Goal: Task Accomplishment & Management: Use online tool/utility

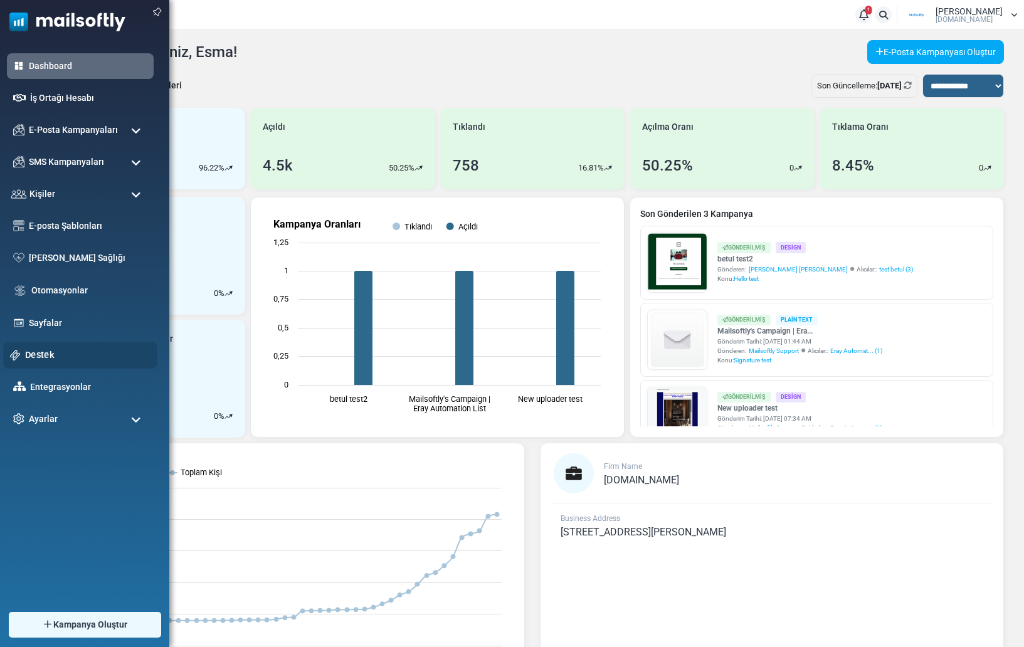
click at [69, 352] on link "Destek" at bounding box center [87, 355] width 125 height 14
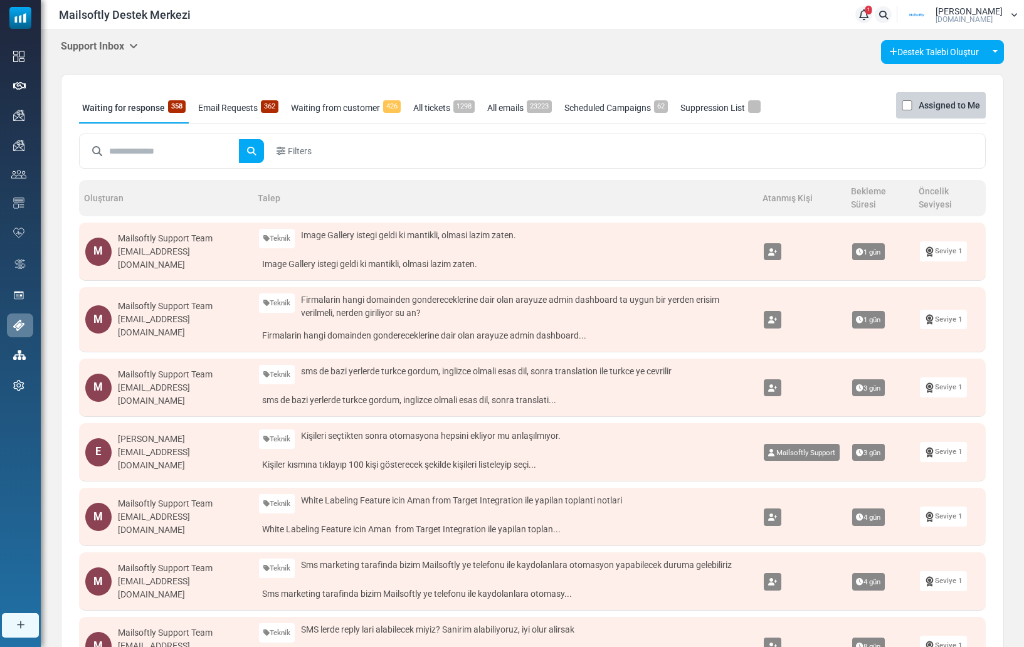
click at [96, 48] on h5 "Support Inbox" at bounding box center [99, 46] width 77 height 12
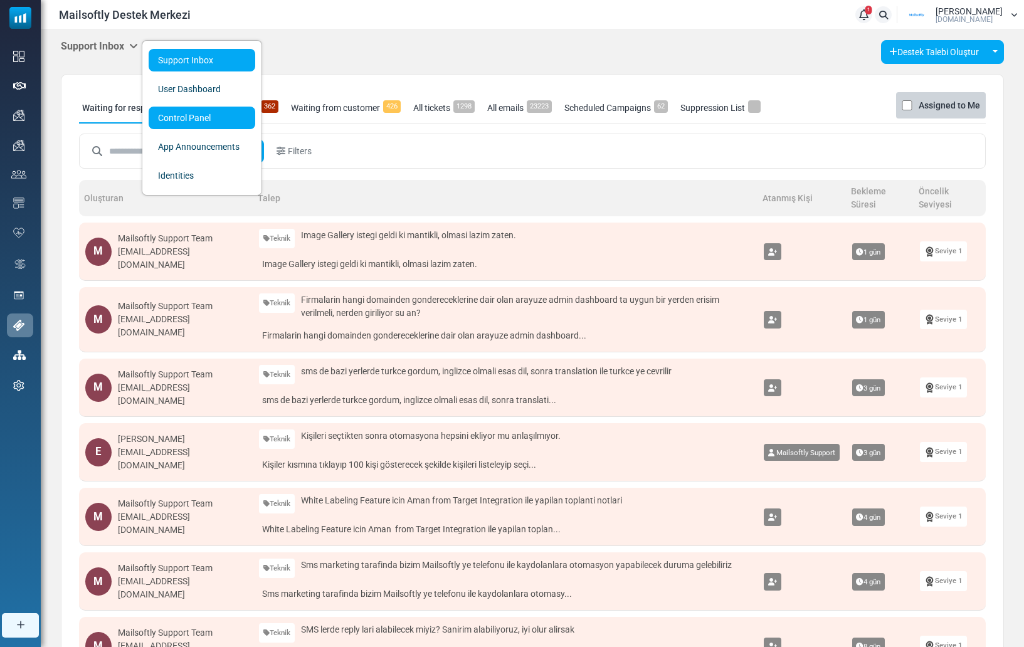
click at [181, 117] on link "Control Panel" at bounding box center [202, 118] width 107 height 23
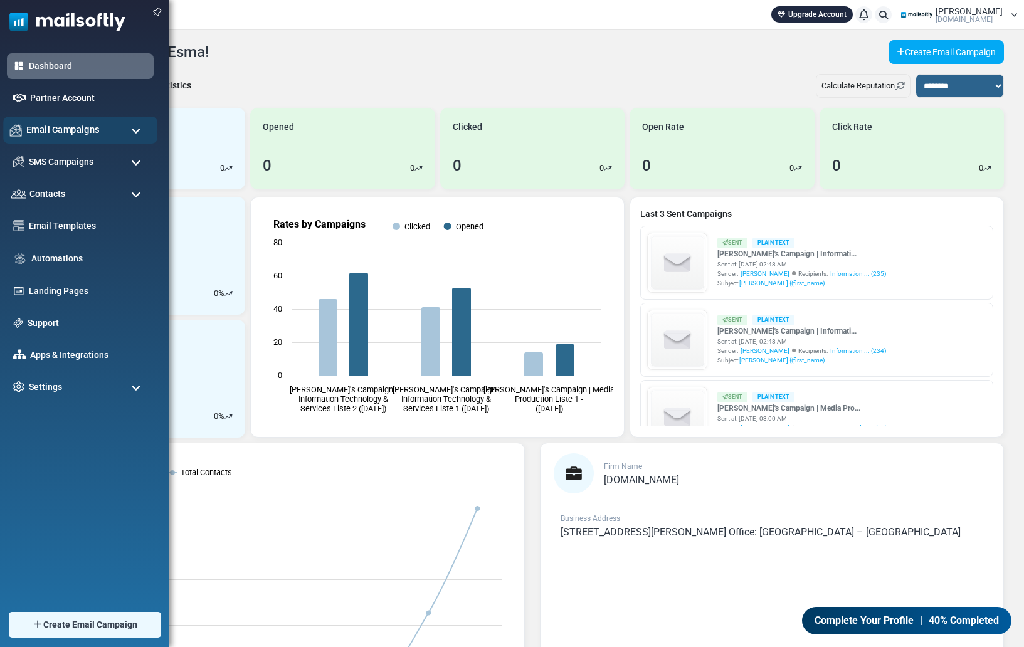
click at [73, 141] on div "Email Campaigns" at bounding box center [80, 130] width 154 height 27
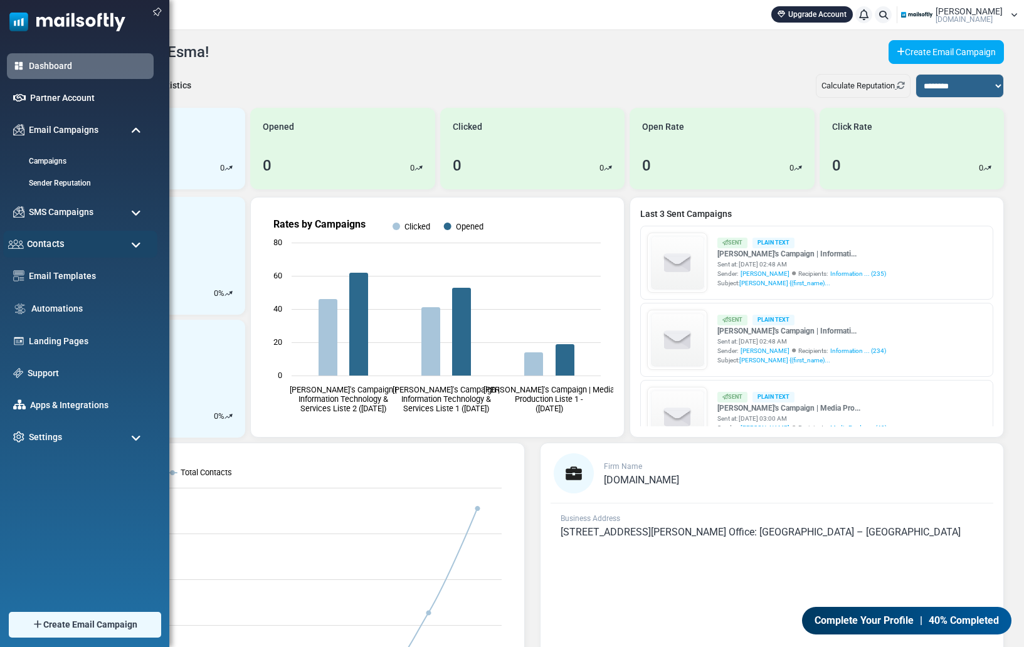
click at [70, 244] on div "Contacts" at bounding box center [80, 244] width 154 height 27
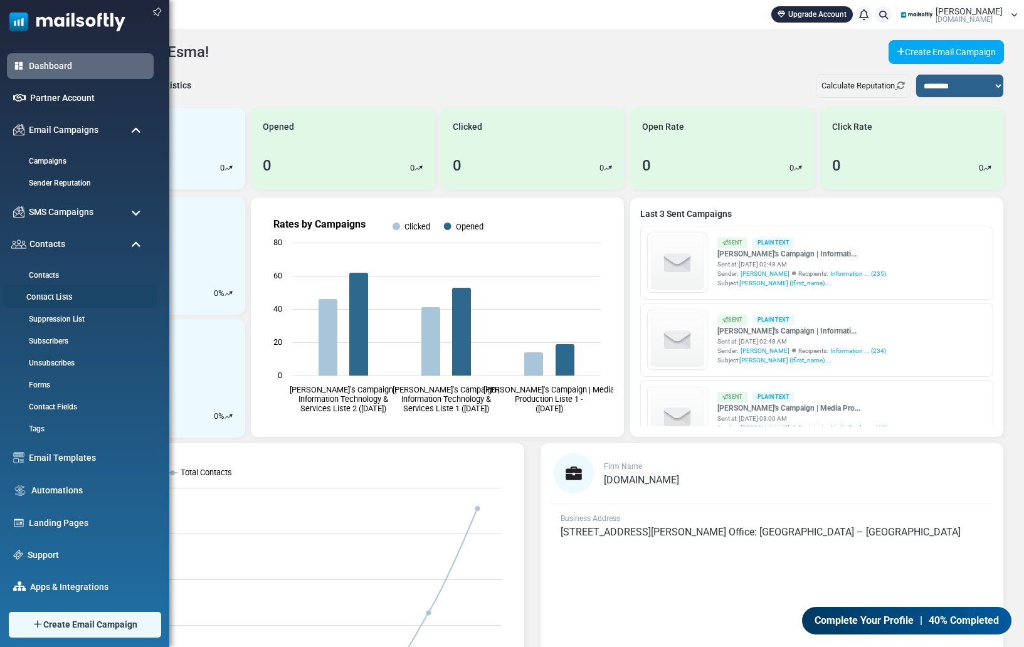
click at [50, 294] on link "Contact Lists" at bounding box center [78, 298] width 150 height 12
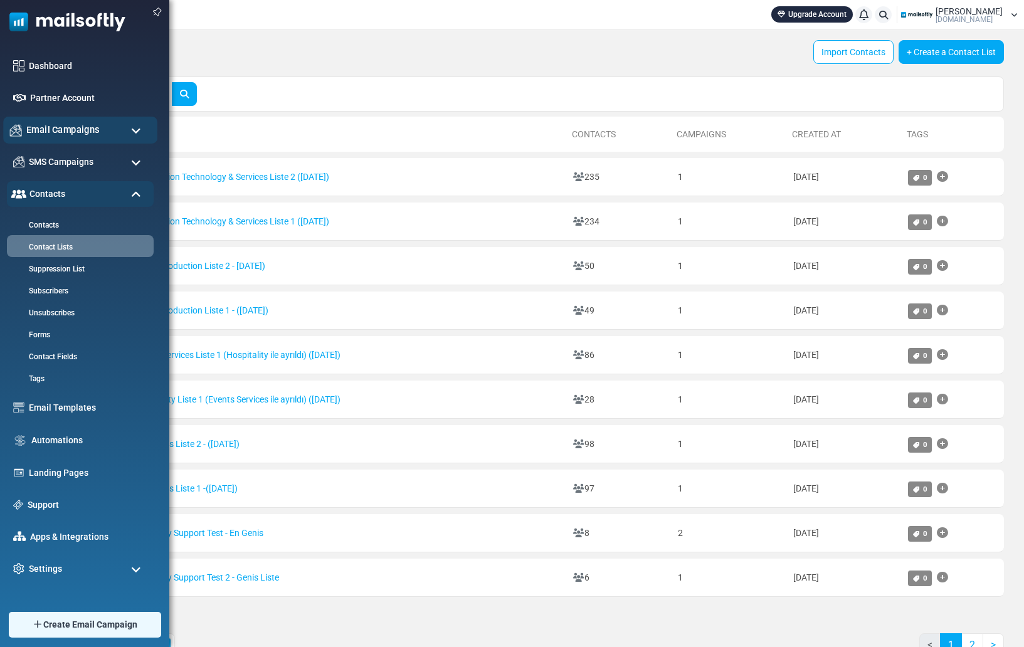
click at [66, 127] on span "Email Campaigns" at bounding box center [62, 130] width 73 height 14
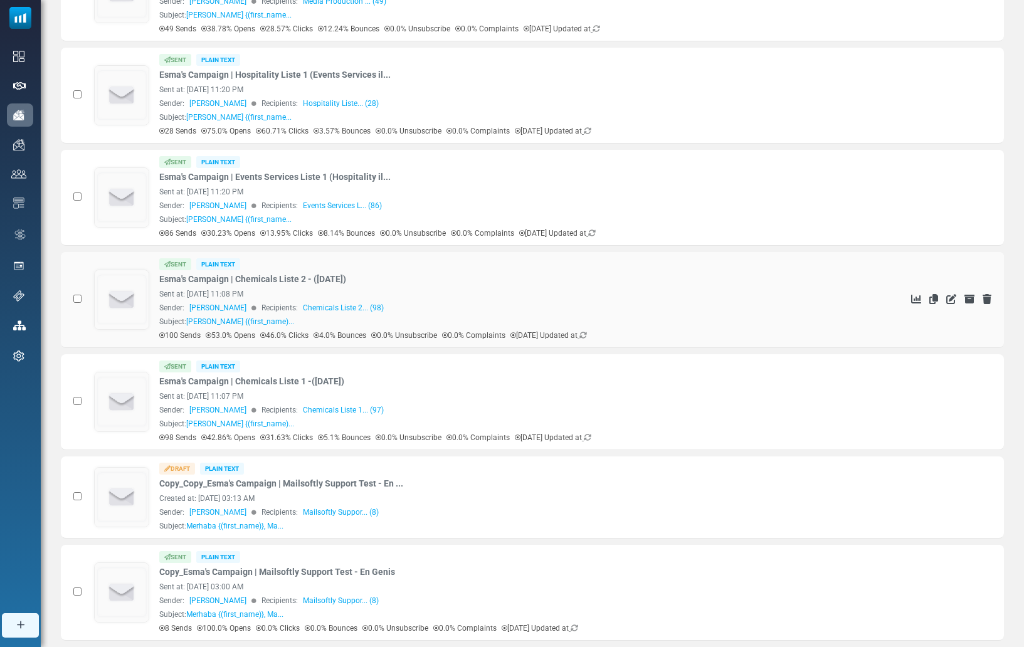
scroll to position [470, 0]
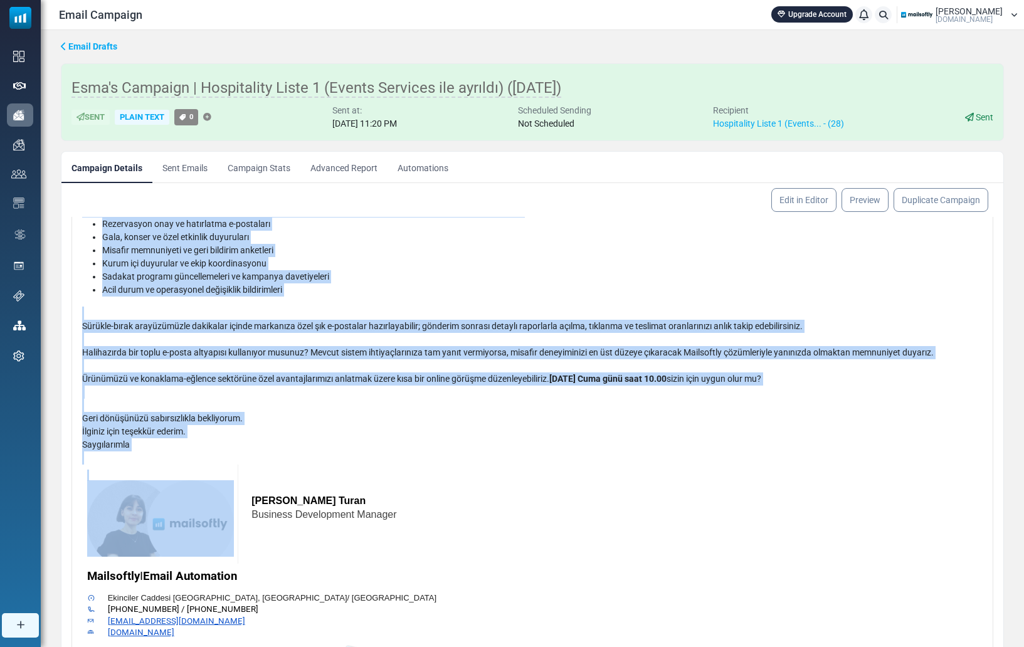
scroll to position [268, 0]
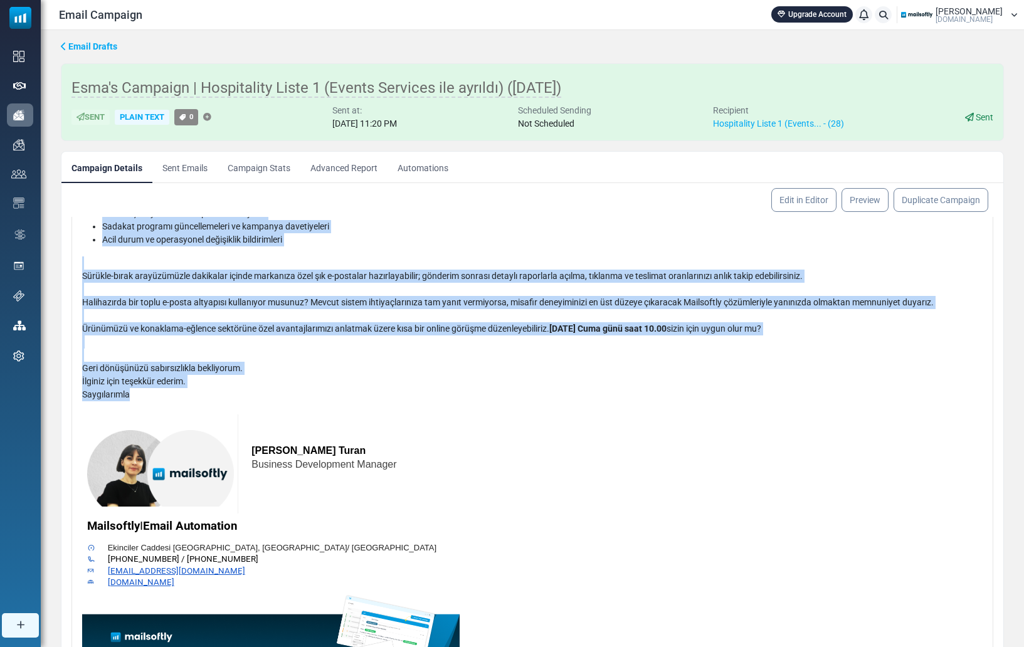
drag, startPoint x: 82, startPoint y: 304, endPoint x: 135, endPoint y: 391, distance: 101.8
click at [135, 391] on div "Merhaba {(first_name)} {(last_name)}, Mailsoftly İş Geliştirme Yöneticisi olara…" at bounding box center [532, 388] width 900 height 652
copy div "Merhaba {(first_name)} {(last_name)}, Mailsoftly İş Geliştirme Yöneticisi olara…"
